Goal: Task Accomplishment & Management: Complete application form

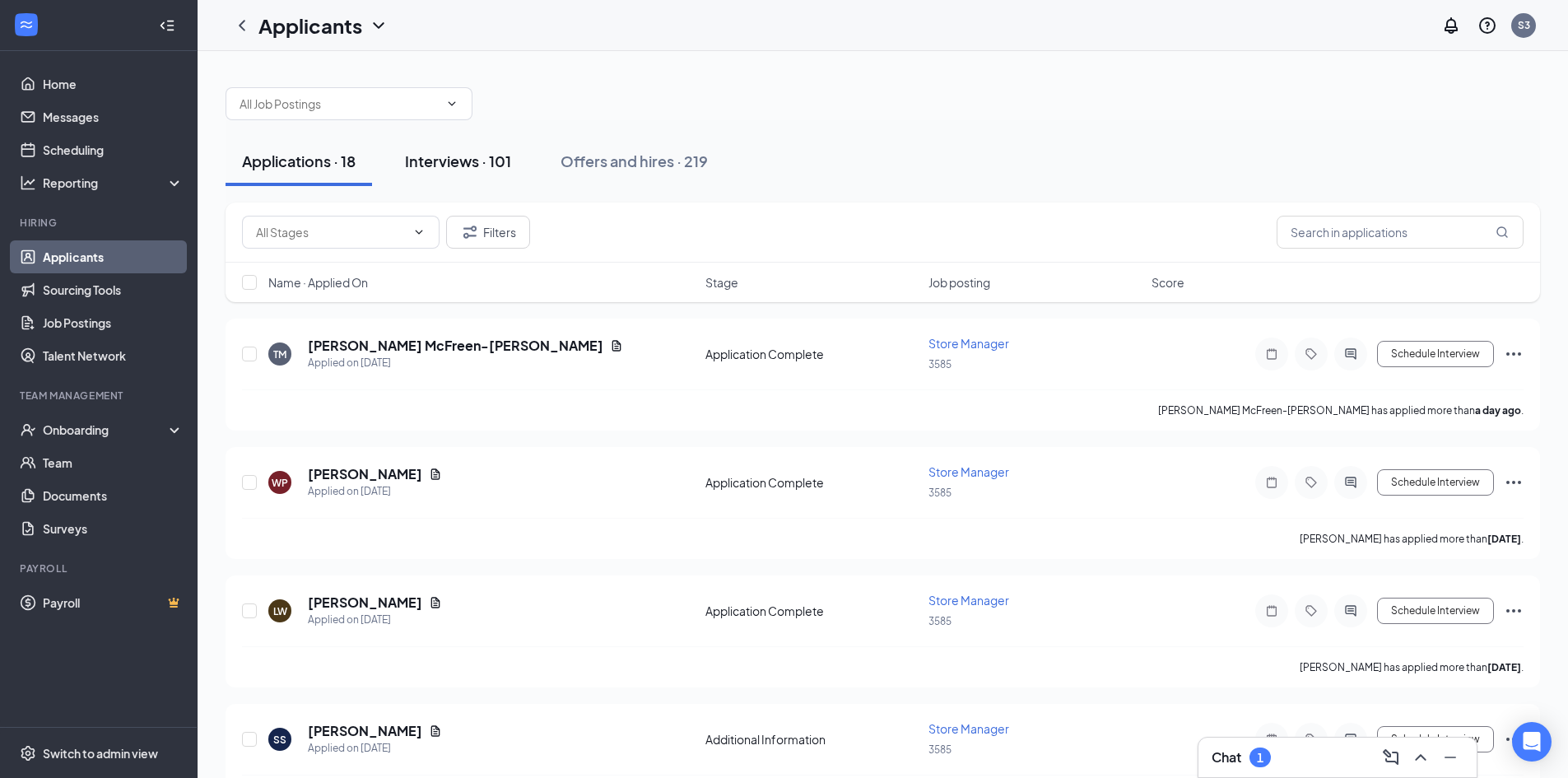
click at [451, 163] on div "Interviews · 101" at bounding box center [458, 161] width 107 height 21
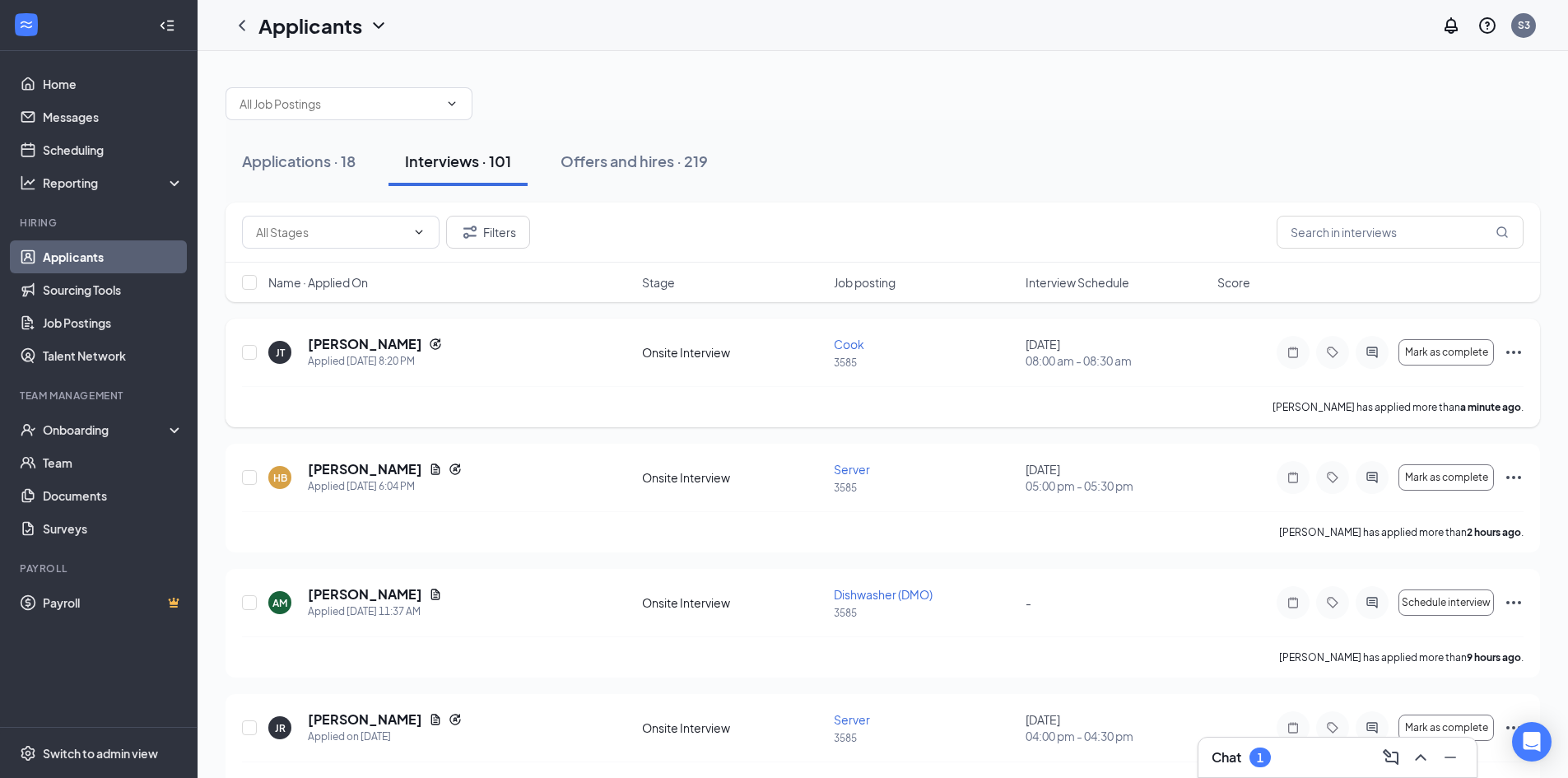
click at [1512, 356] on icon "Ellipses" at bounding box center [1514, 351] width 20 height 20
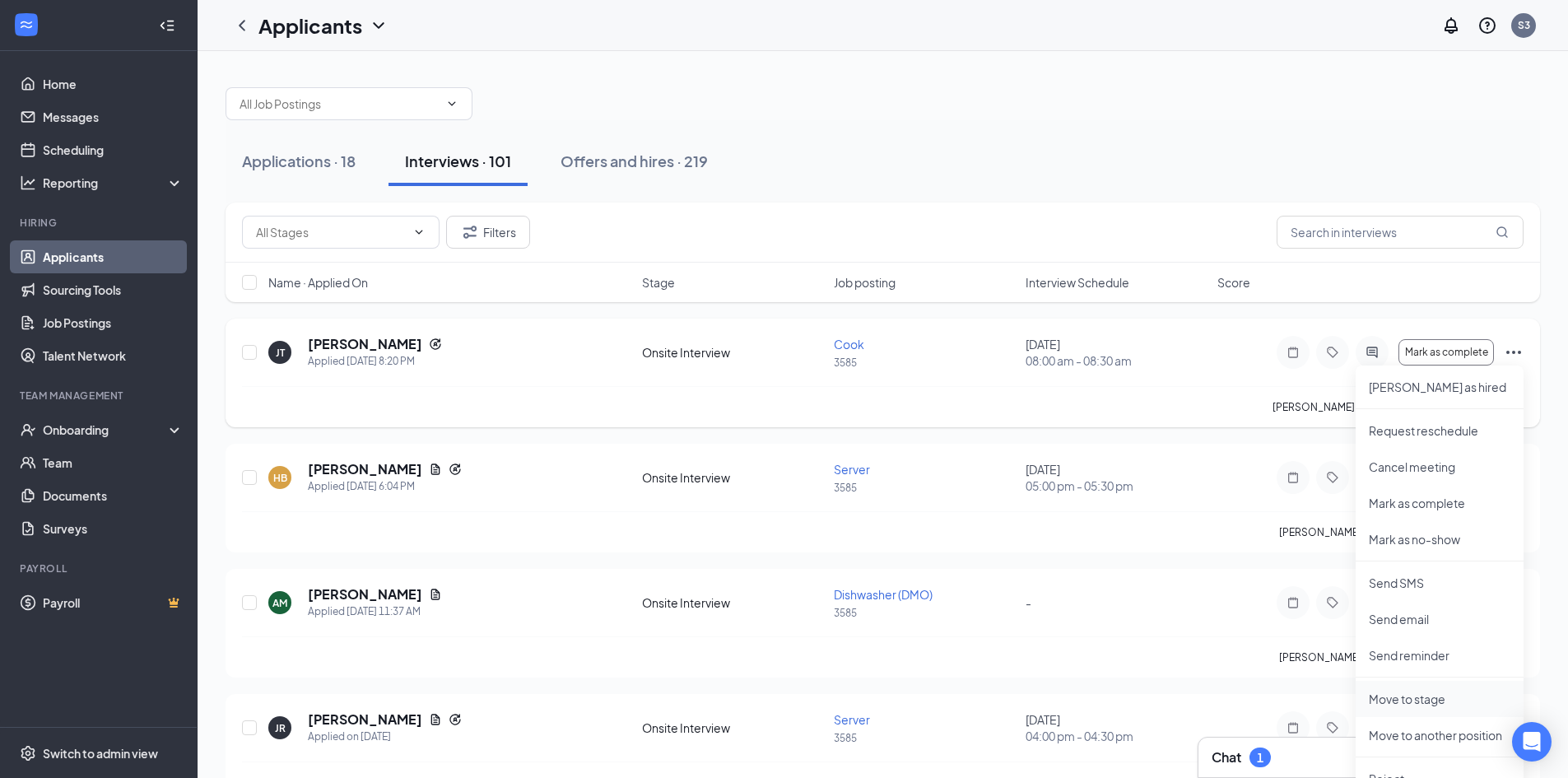
click at [1411, 706] on p "Move to stage" at bounding box center [1440, 699] width 142 height 17
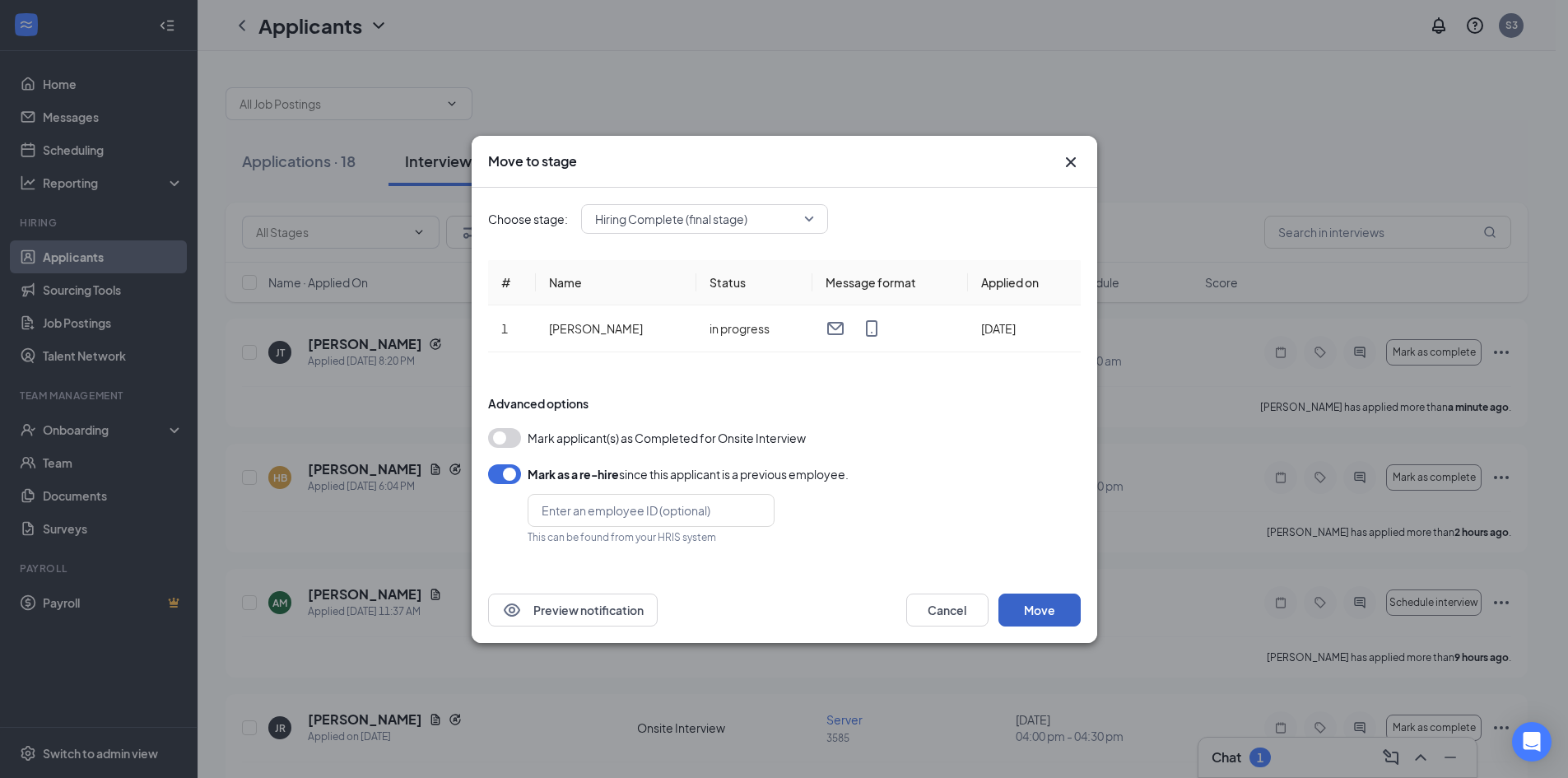
click at [1054, 599] on button "Move" at bounding box center [1040, 609] width 82 height 33
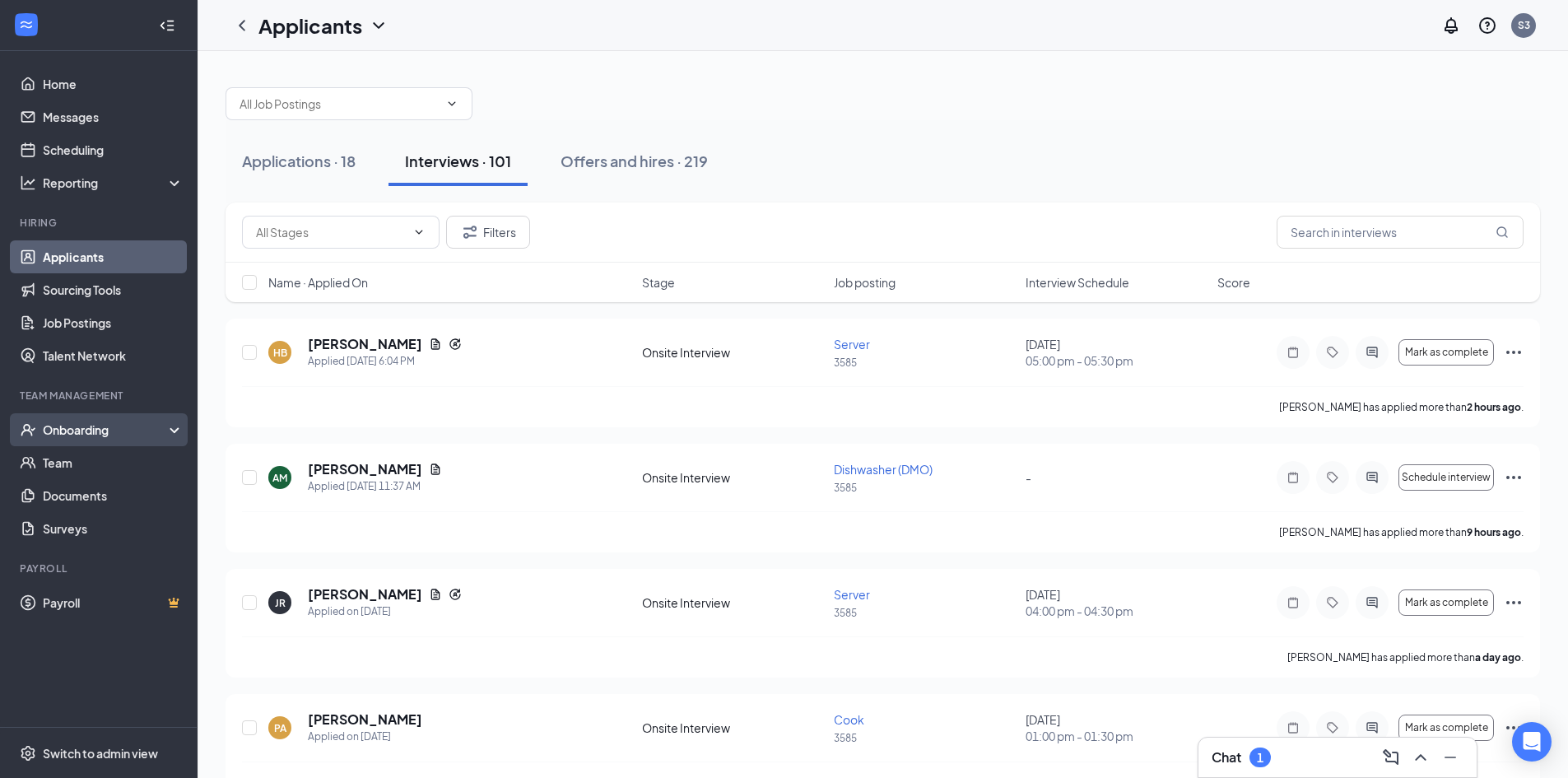
click at [79, 432] on div "Onboarding" at bounding box center [107, 430] width 127 height 17
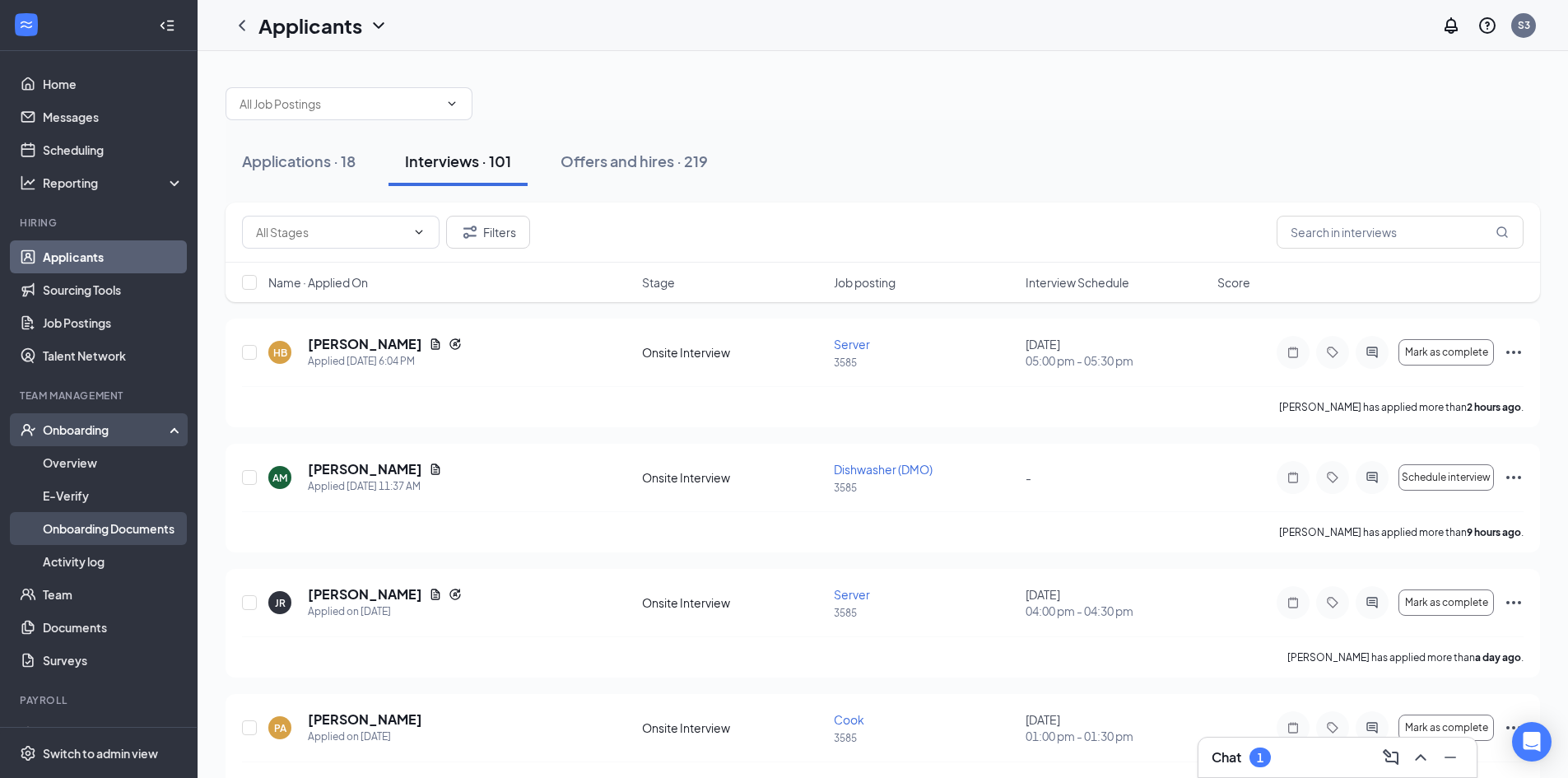
click at [111, 529] on link "Onboarding Documents" at bounding box center [113, 528] width 141 height 33
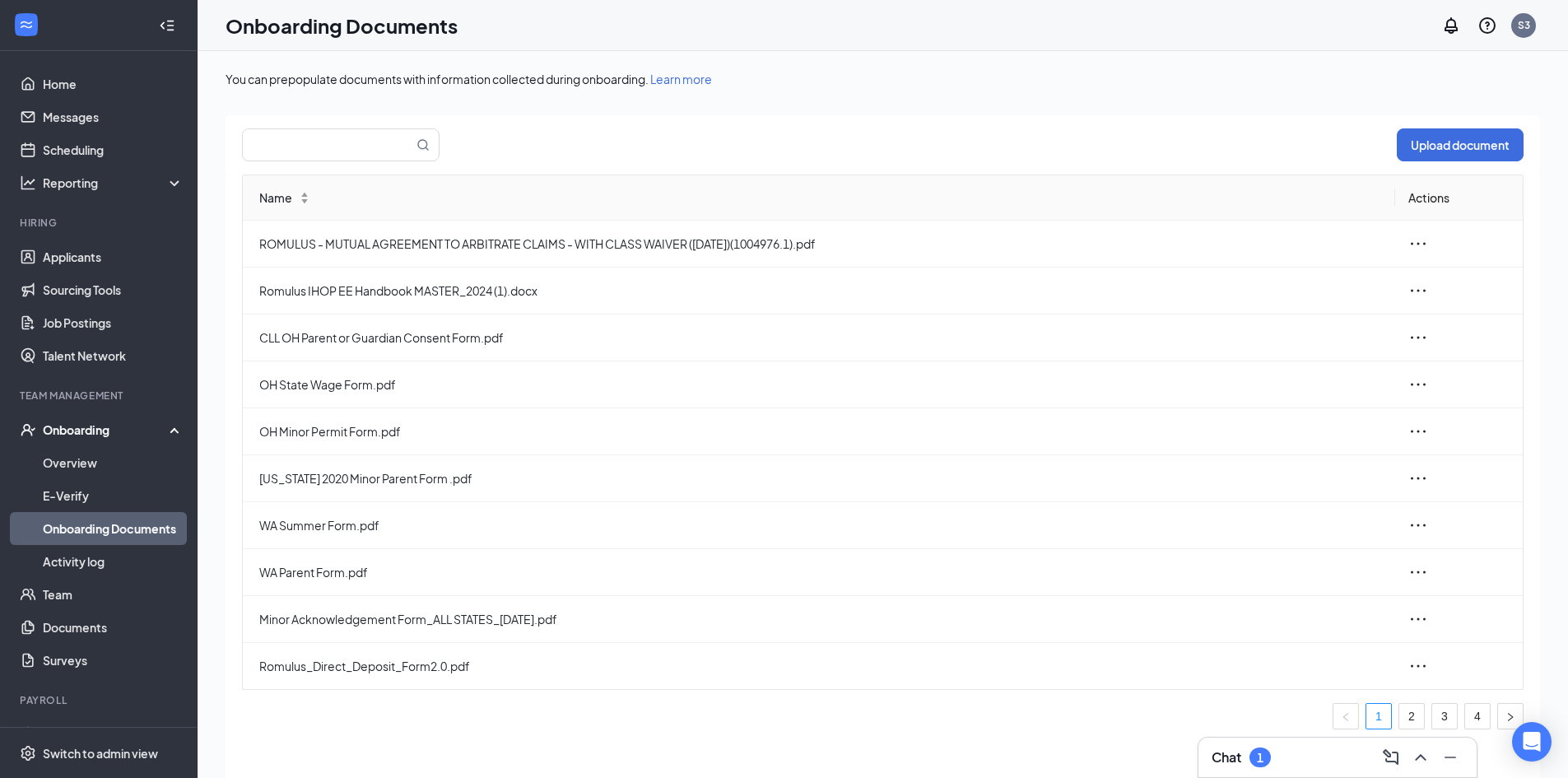
click at [95, 430] on div "Onboarding" at bounding box center [107, 430] width 127 height 17
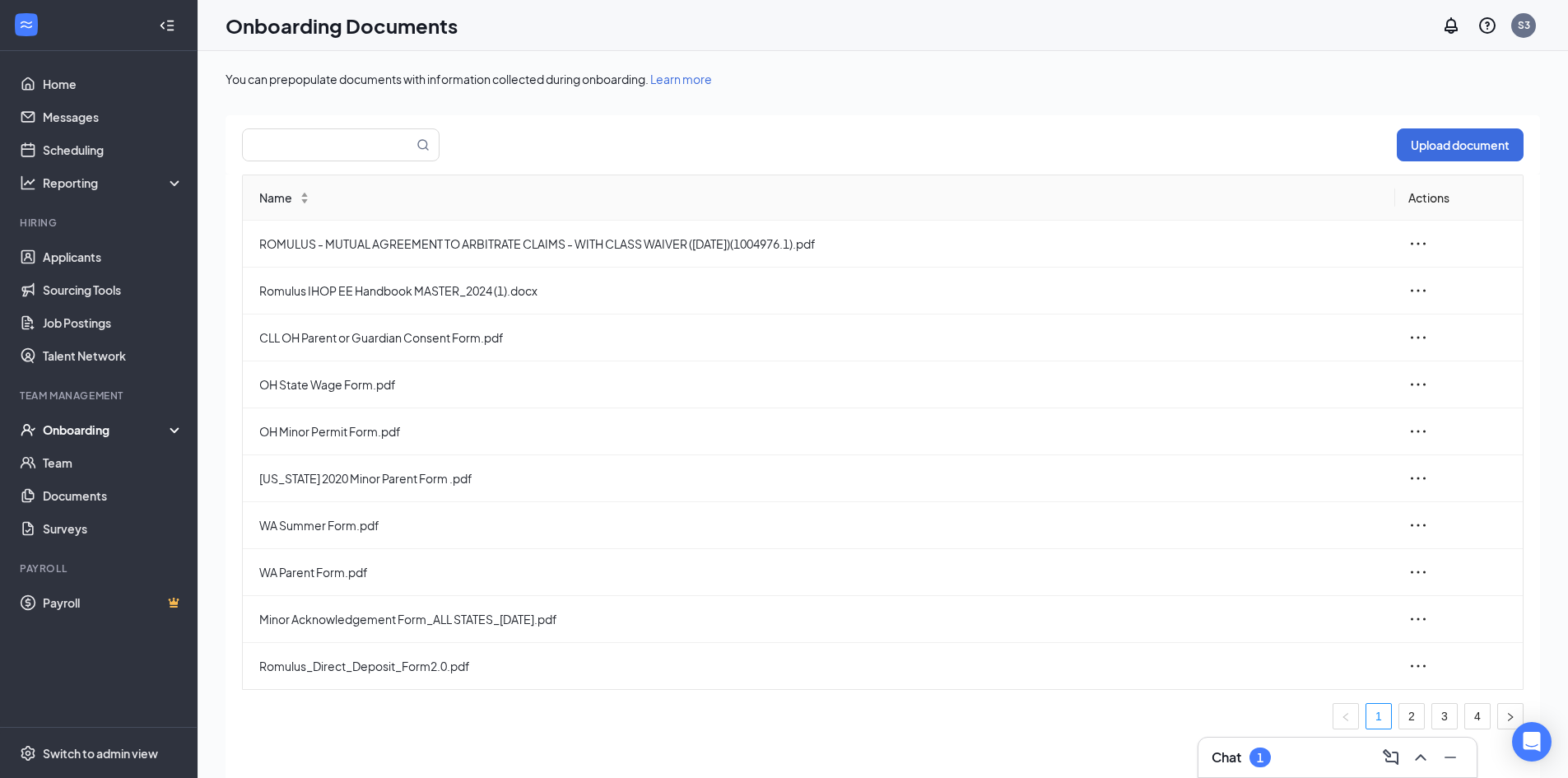
click at [95, 430] on div "Onboarding" at bounding box center [107, 430] width 127 height 17
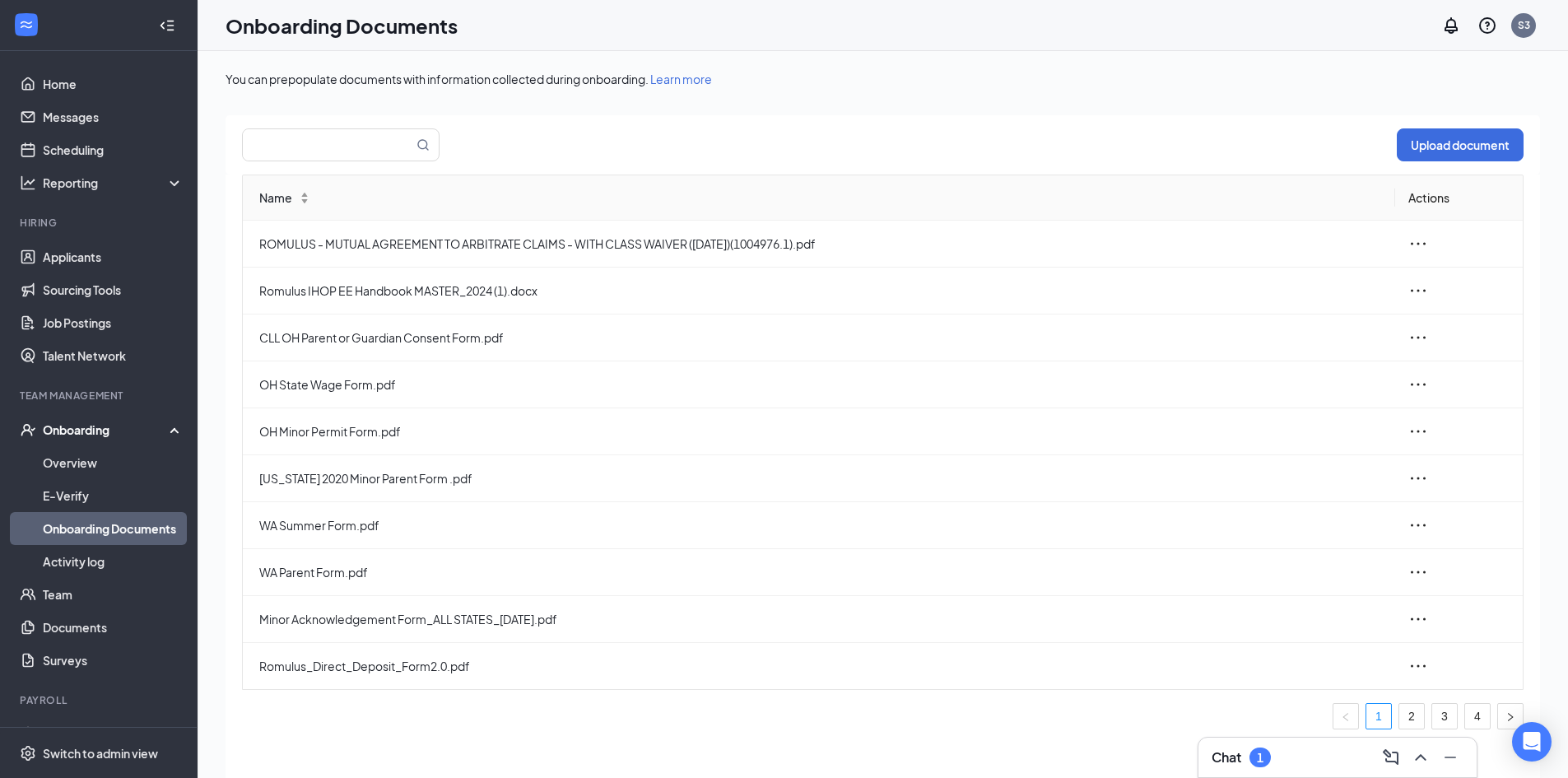
click at [95, 430] on div "Onboarding" at bounding box center [107, 430] width 127 height 17
click at [85, 458] on link "Overview" at bounding box center [113, 461] width 141 height 33
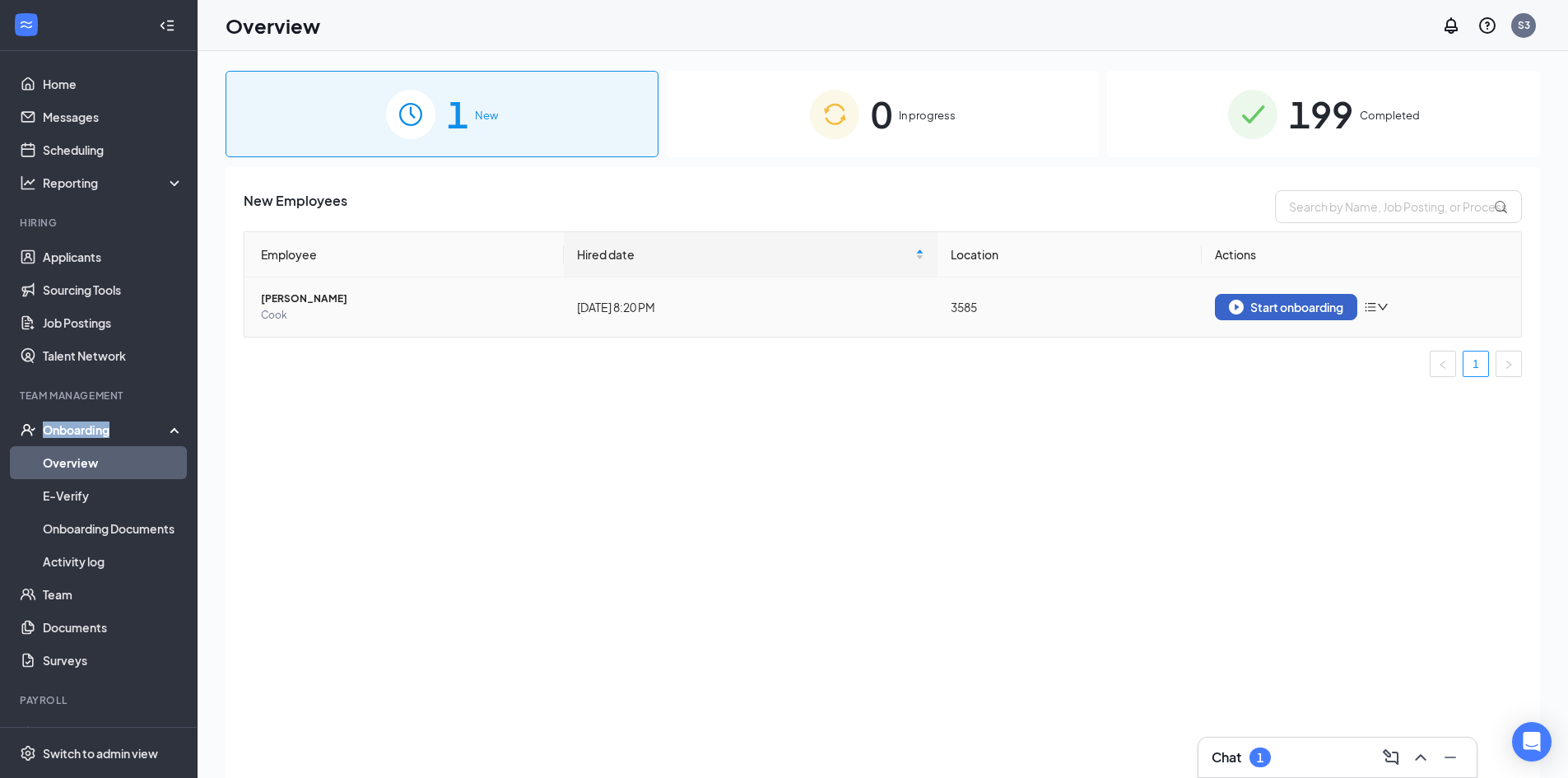
click at [1295, 302] on div "Start onboarding" at bounding box center [1286, 307] width 114 height 15
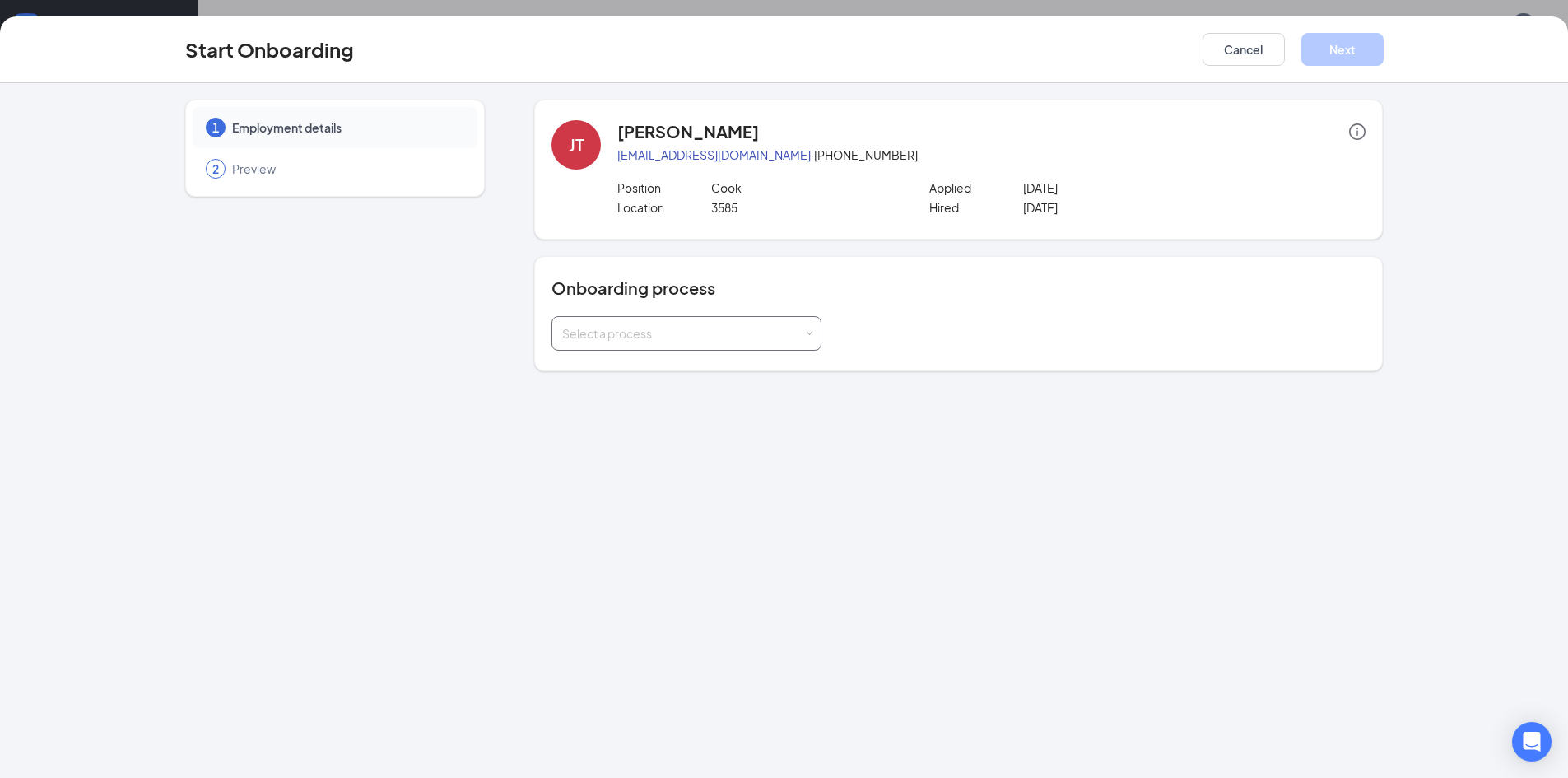
click at [647, 339] on div "Select a process" at bounding box center [683, 333] width 241 height 17
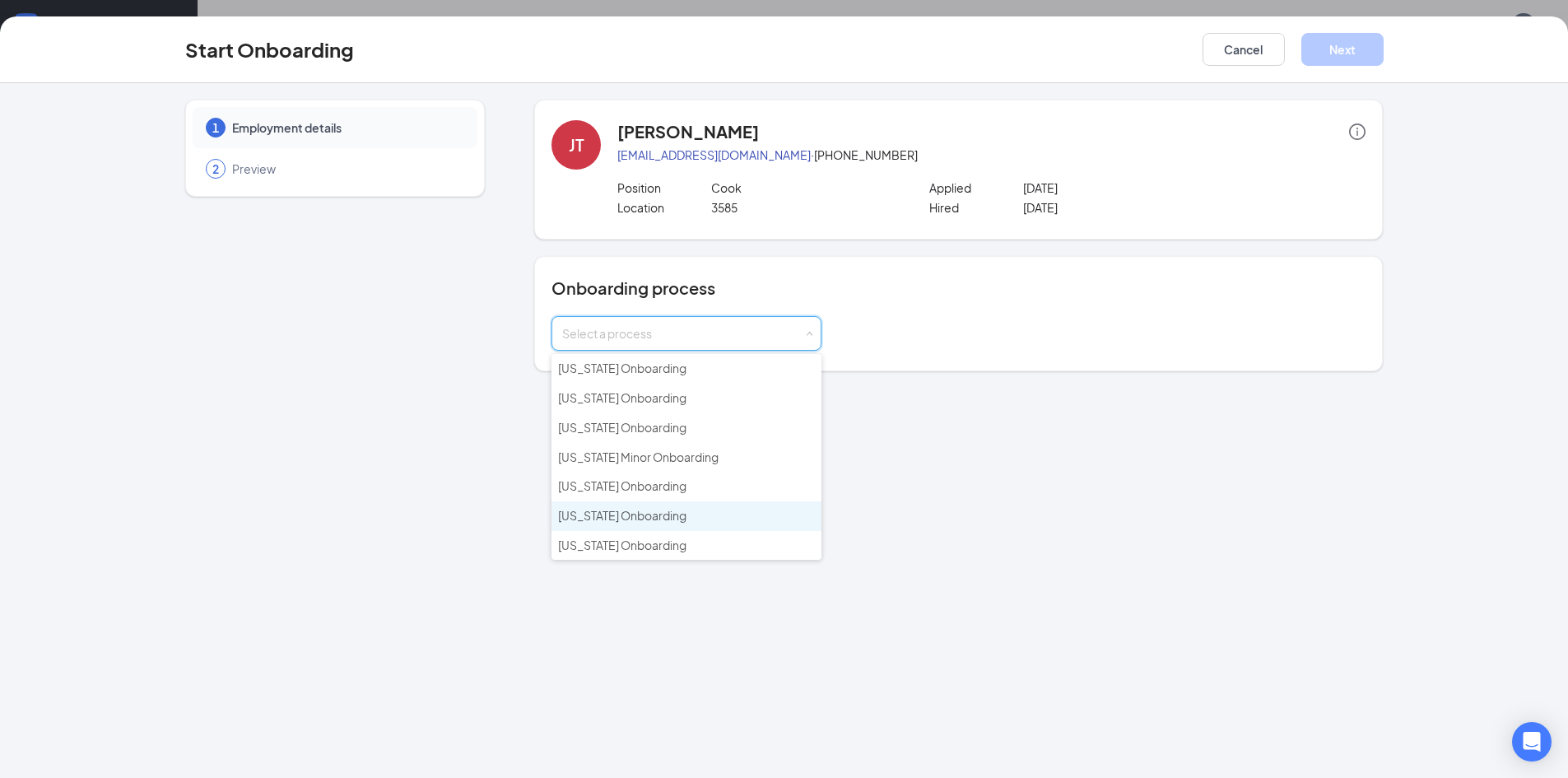
click at [653, 513] on span "[US_STATE] Onboarding" at bounding box center [621, 516] width 128 height 15
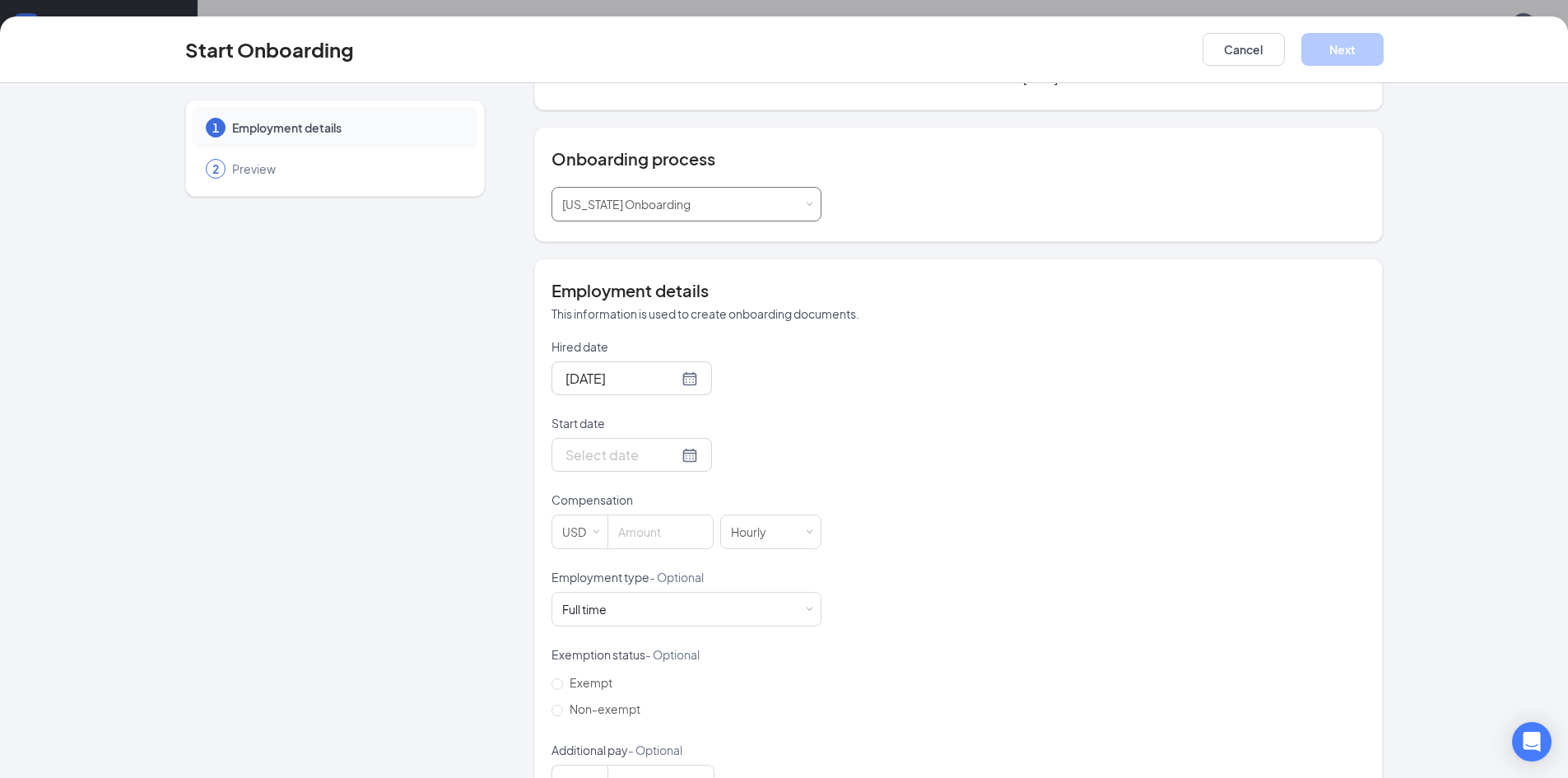
scroll to position [164, 0]
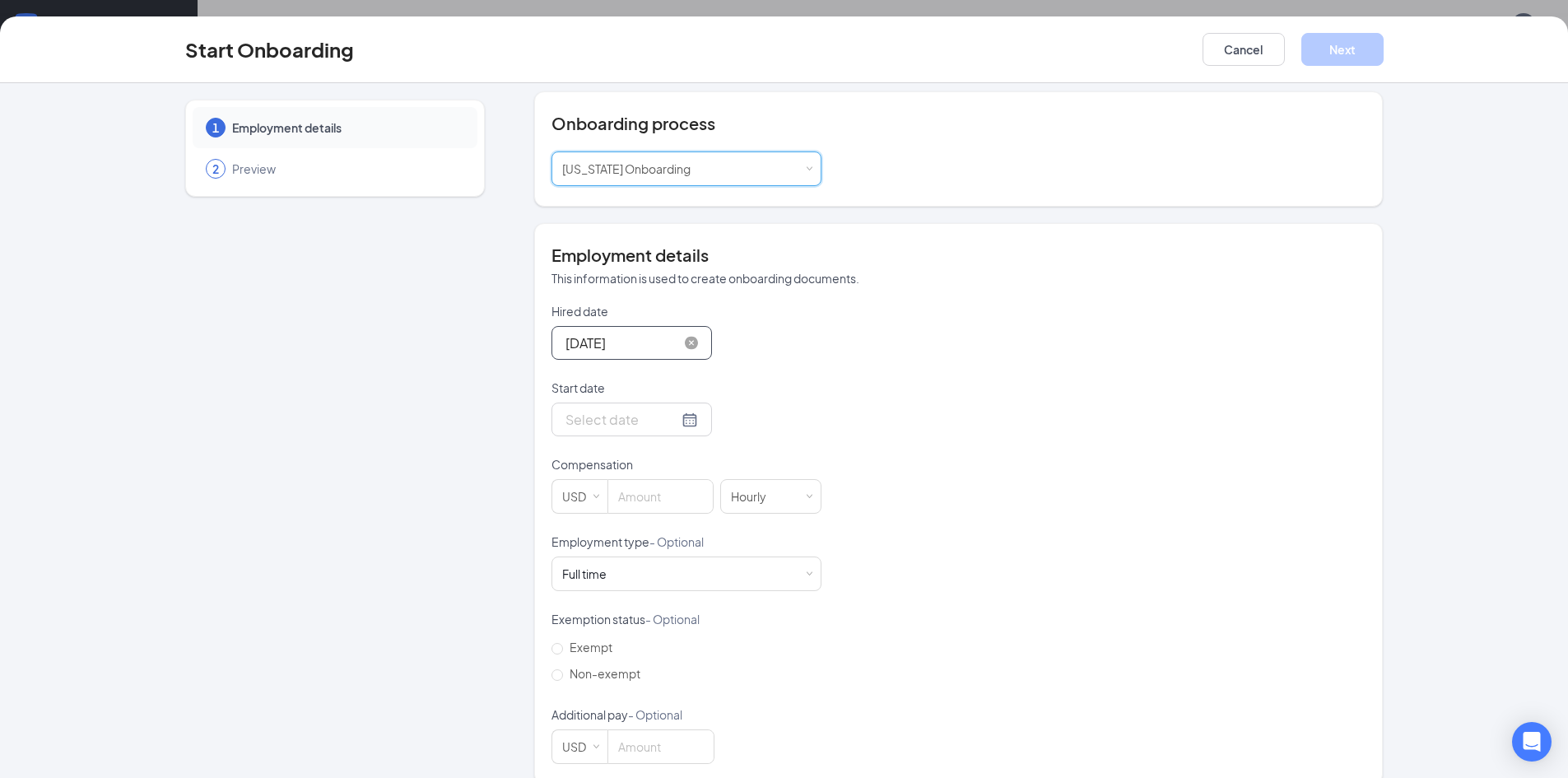
click at [598, 337] on input "[DATE]" at bounding box center [621, 343] width 113 height 21
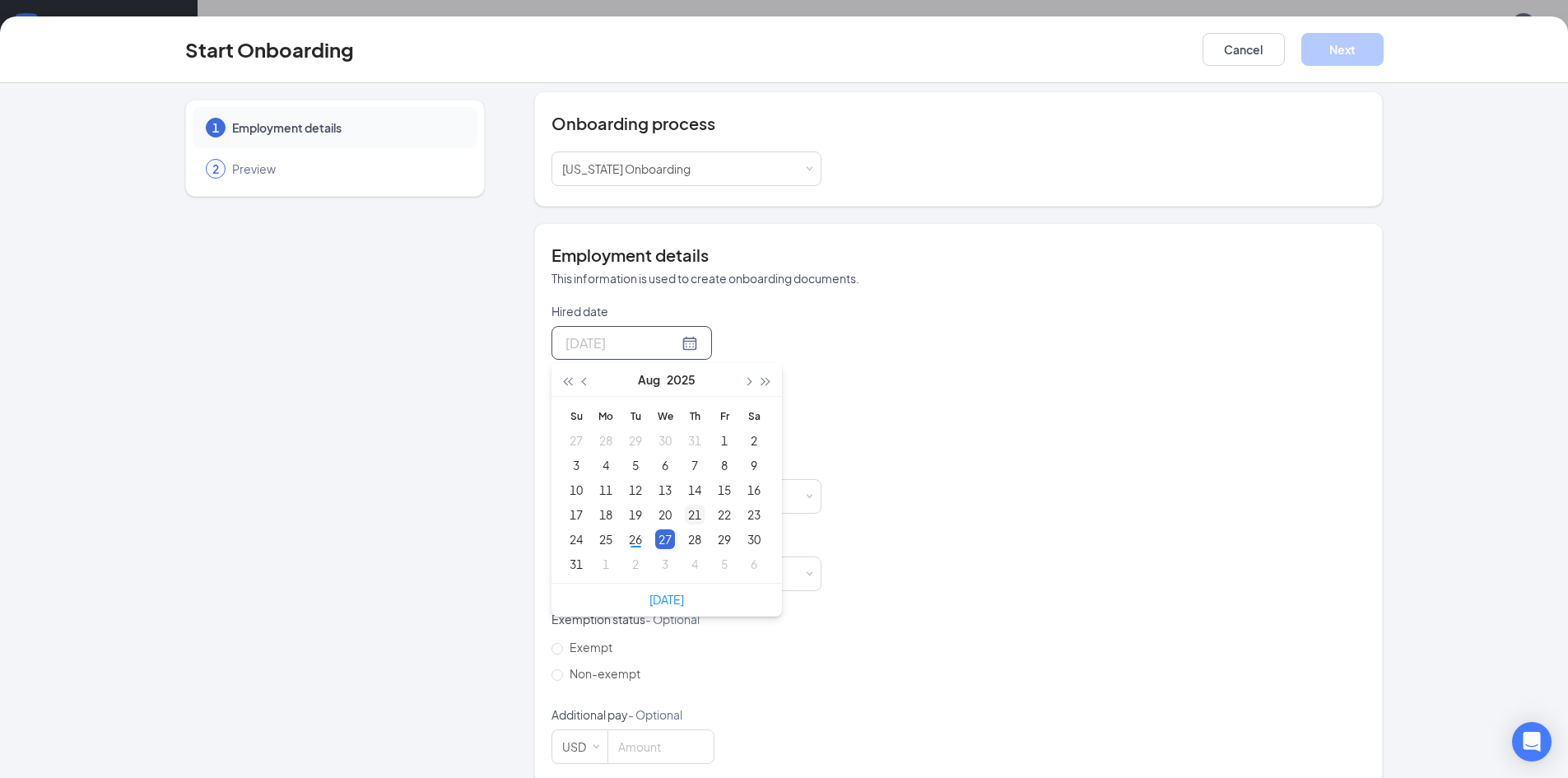
type input "[DATE]"
click at [694, 517] on div "21" at bounding box center [694, 514] width 20 height 20
click at [631, 409] on input "Start date" at bounding box center [621, 419] width 113 height 21
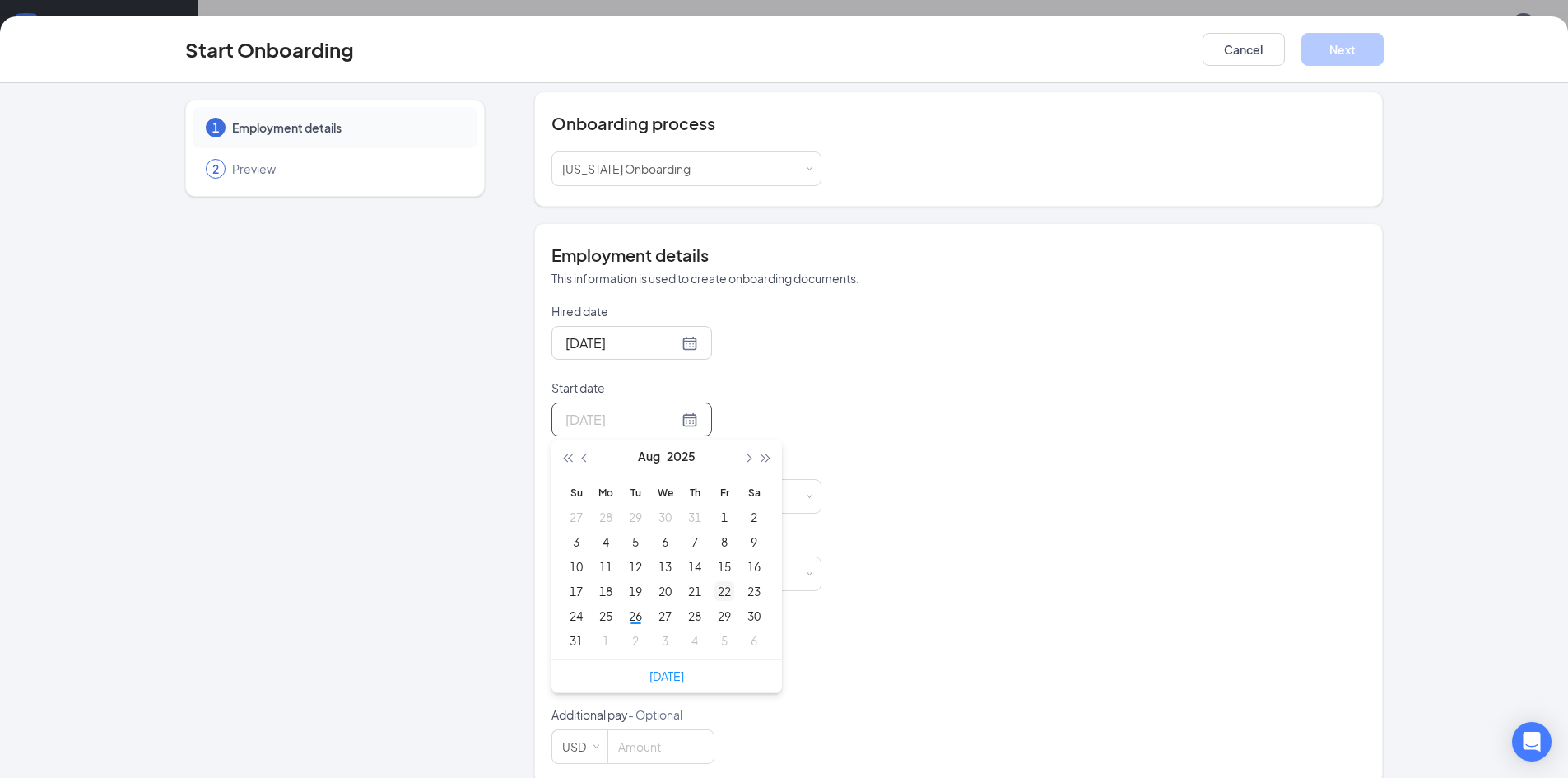
type input "[DATE]"
click at [719, 590] on div "22" at bounding box center [724, 590] width 20 height 20
drag, startPoint x: 641, startPoint y: 495, endPoint x: 649, endPoint y: 494, distance: 8.1
click at [641, 496] on input at bounding box center [661, 496] width 105 height 33
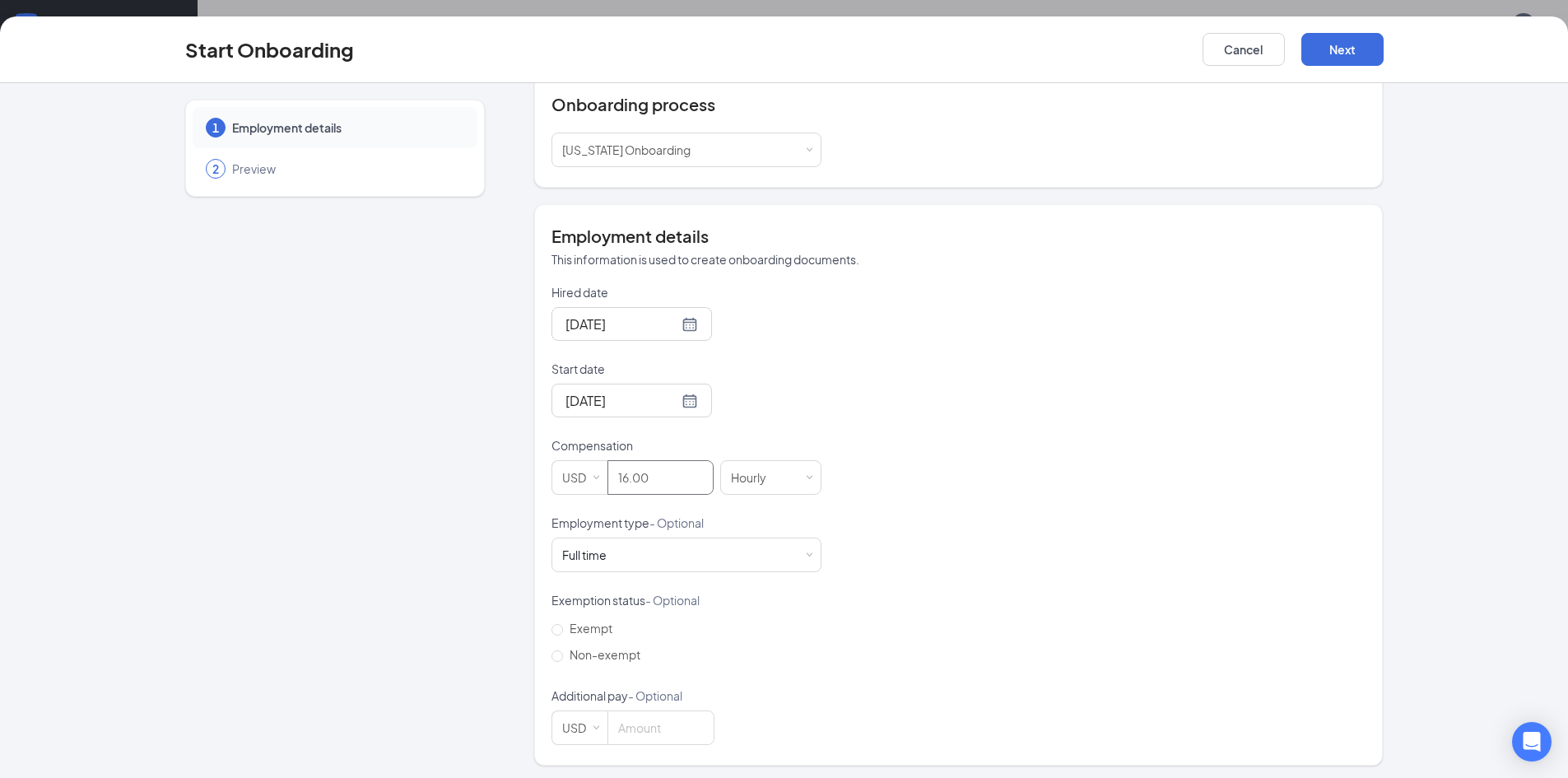
scroll to position [188, 0]
type input "16"
click at [551, 647] on input "Non-exempt" at bounding box center [557, 652] width 11 height 11
radio input "true"
click at [1342, 45] on button "Next" at bounding box center [1343, 49] width 82 height 33
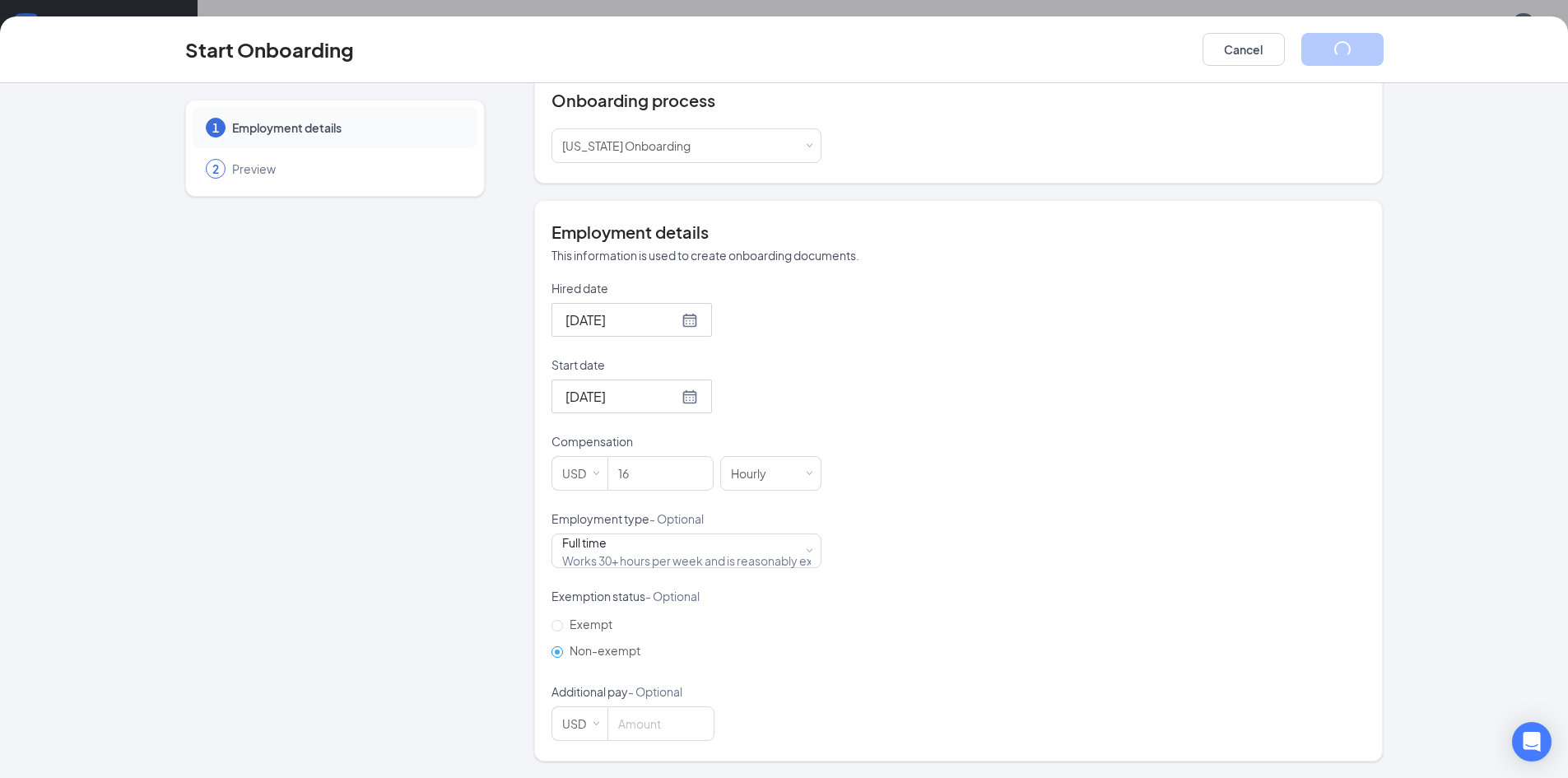
scroll to position [0, 0]
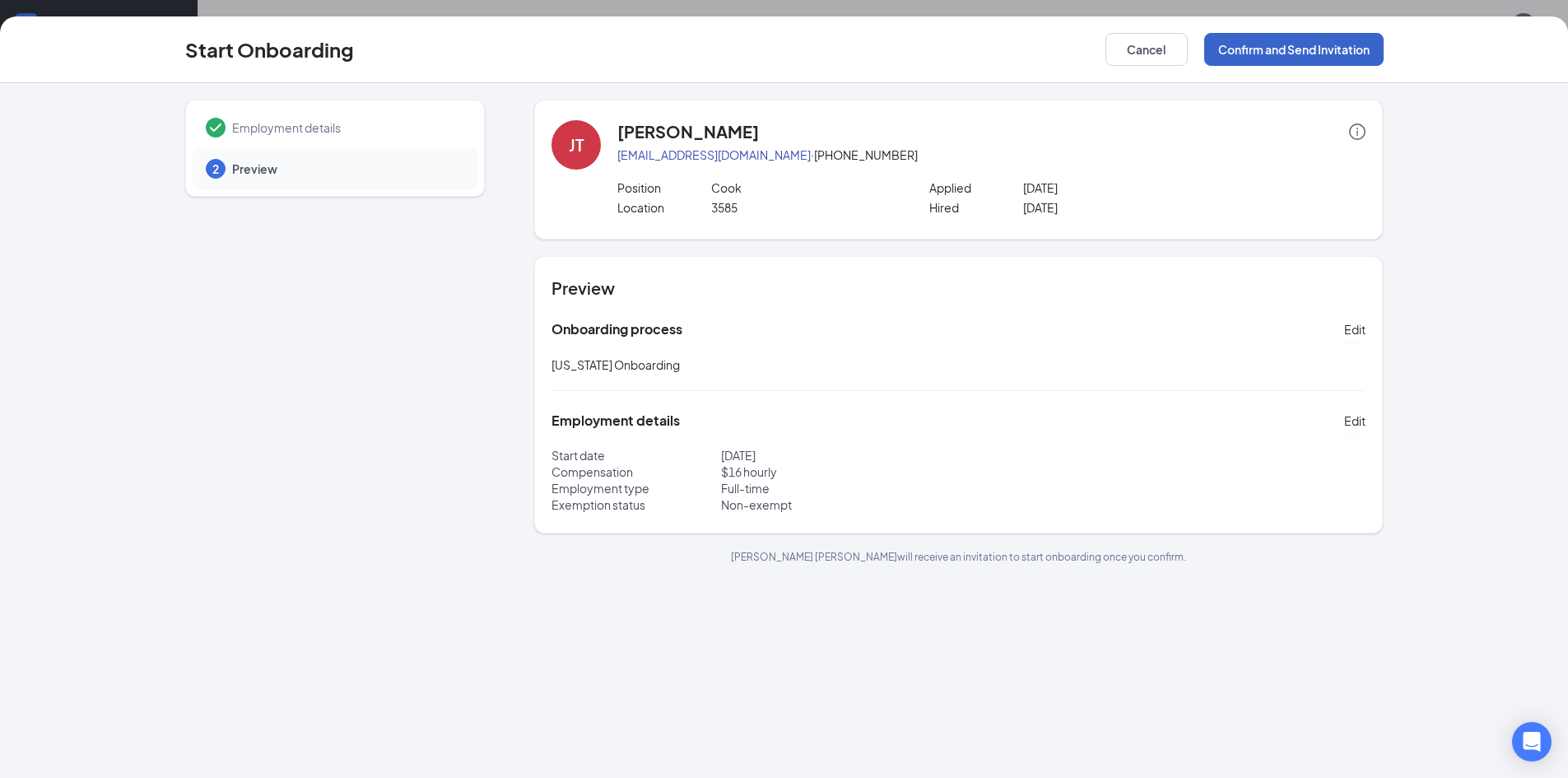
click at [1328, 48] on button "Confirm and Send Invitation" at bounding box center [1294, 49] width 179 height 33
click at [1361, 132] on icon "info-circle" at bounding box center [1358, 132] width 17 height 17
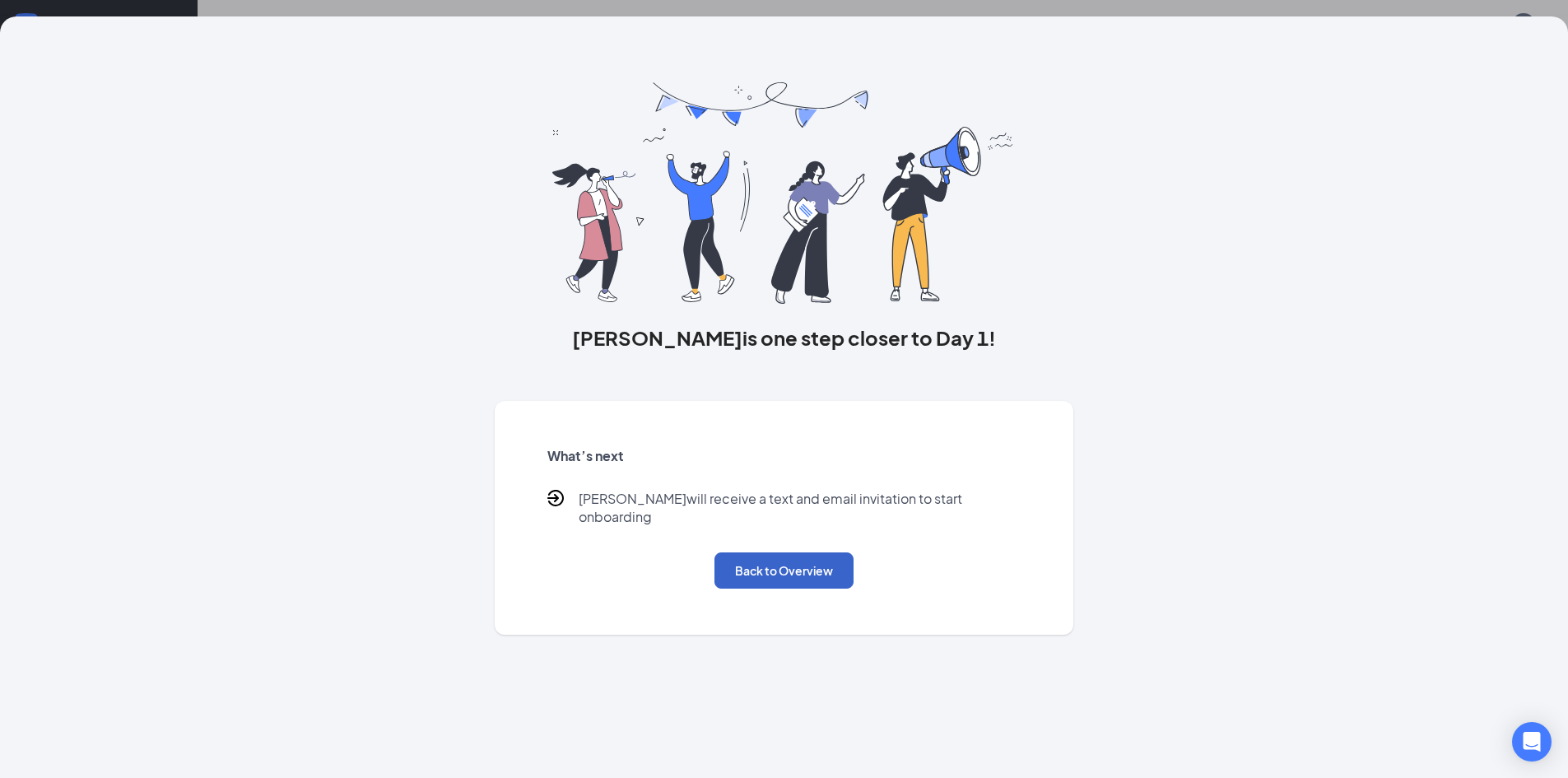
click at [820, 552] on button "Back to Overview" at bounding box center [784, 570] width 139 height 36
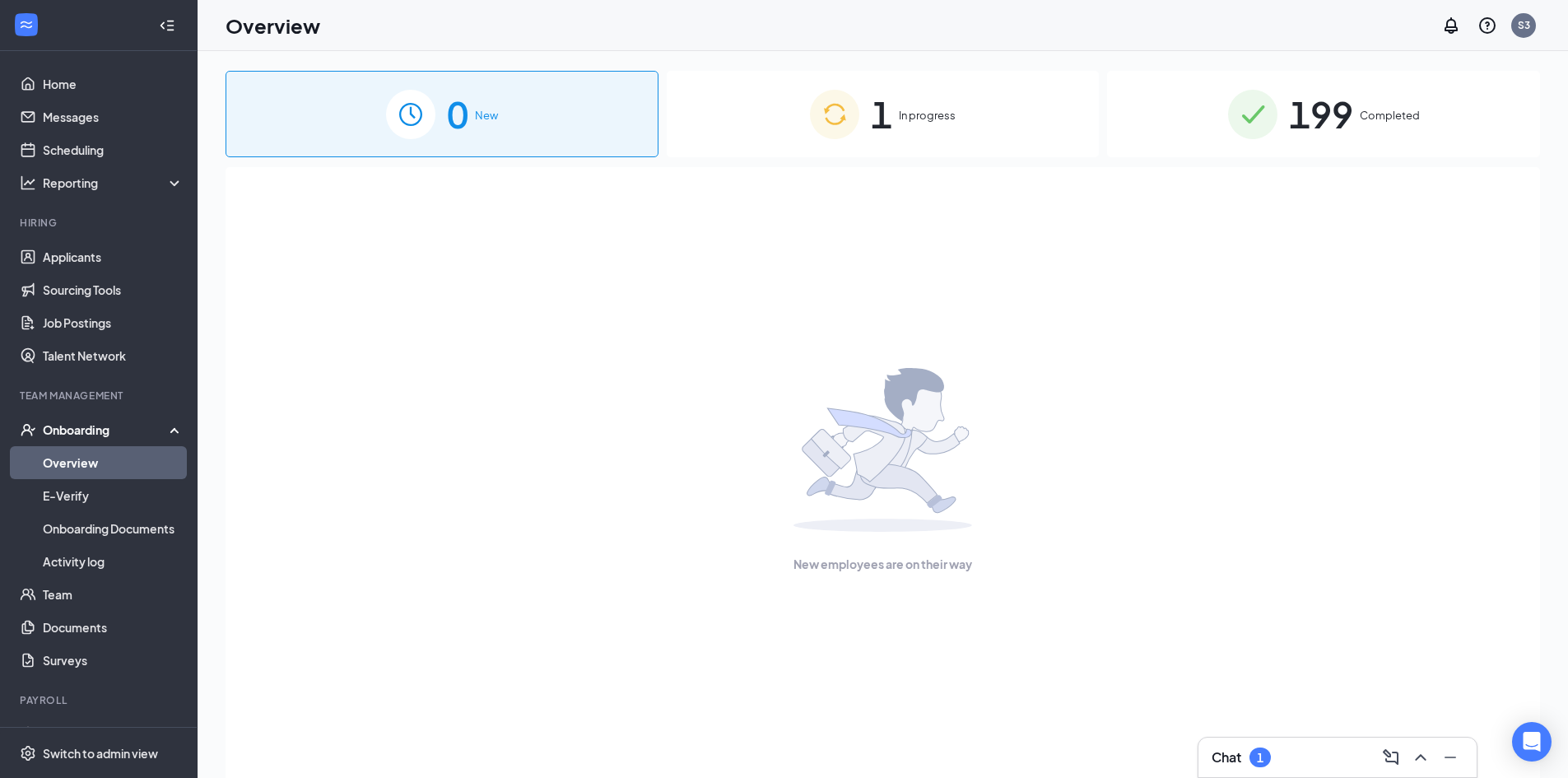
click at [902, 111] on span "In progress" at bounding box center [927, 116] width 57 height 17
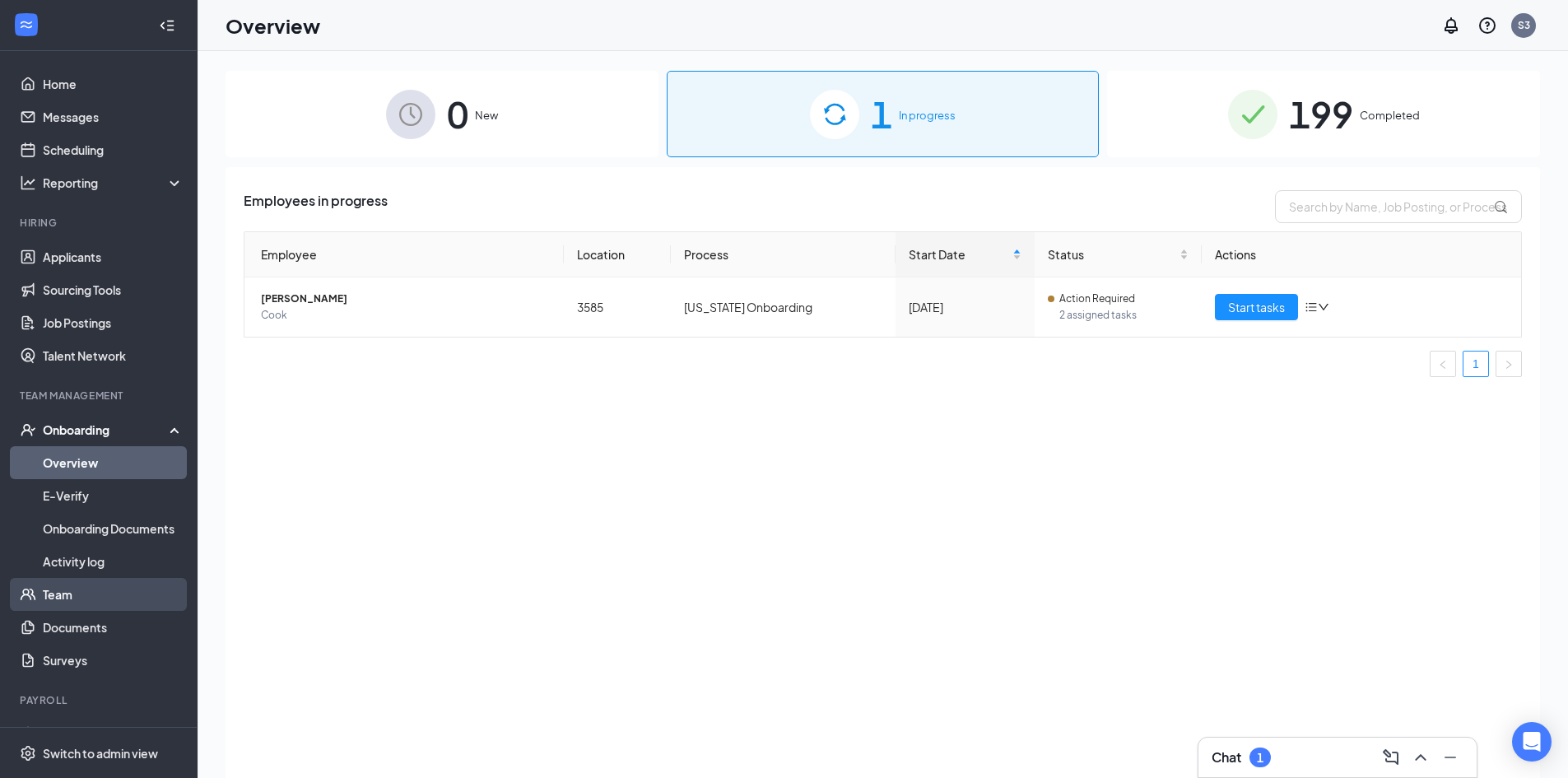
click at [104, 587] on link "Team" at bounding box center [113, 593] width 141 height 33
